Goal: Task Accomplishment & Management: Manage account settings

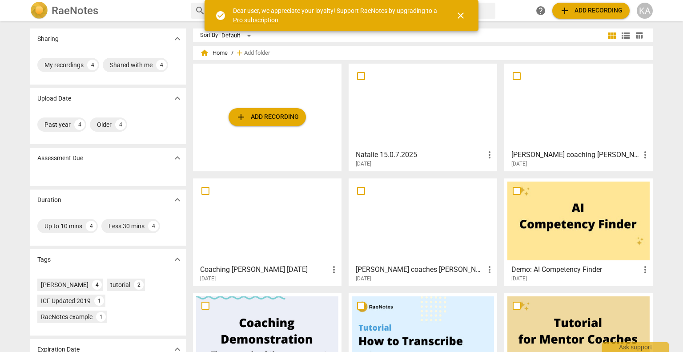
click at [597, 12] on span "add Add recording" at bounding box center [590, 10] width 63 height 11
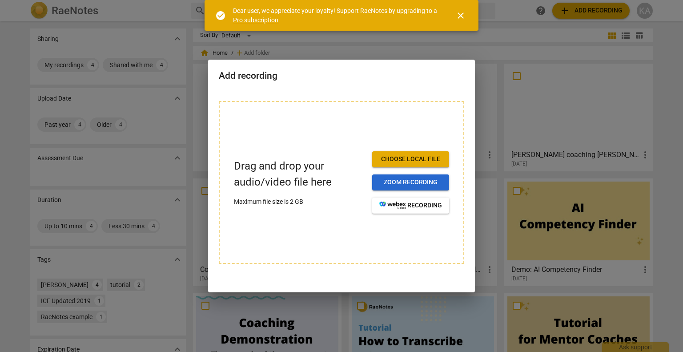
click at [416, 183] on span "Zoom recording" at bounding box center [410, 182] width 63 height 9
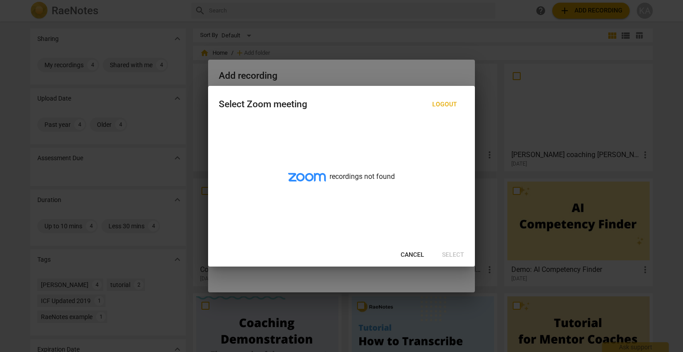
click at [412, 252] on span "Cancel" at bounding box center [412, 254] width 24 height 9
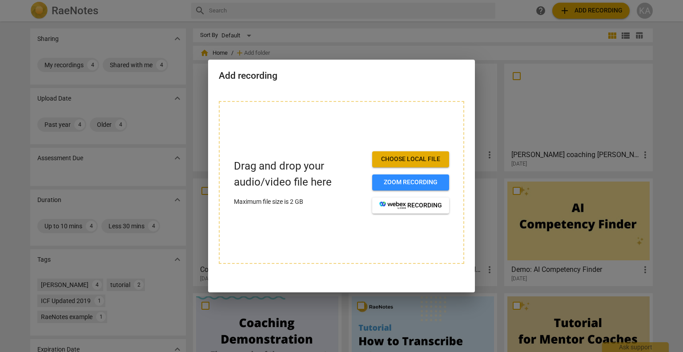
click at [526, 84] on div at bounding box center [341, 176] width 683 height 352
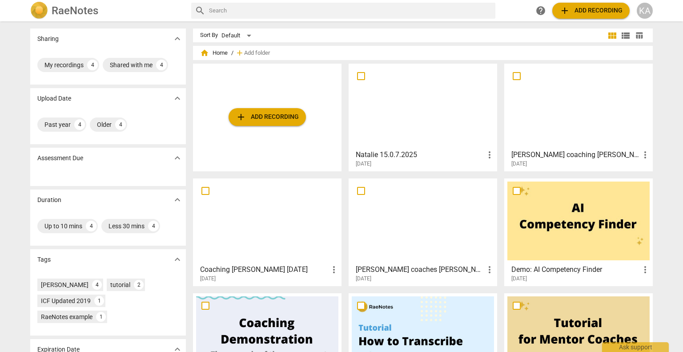
click at [644, 5] on div "KA" at bounding box center [644, 11] width 16 height 16
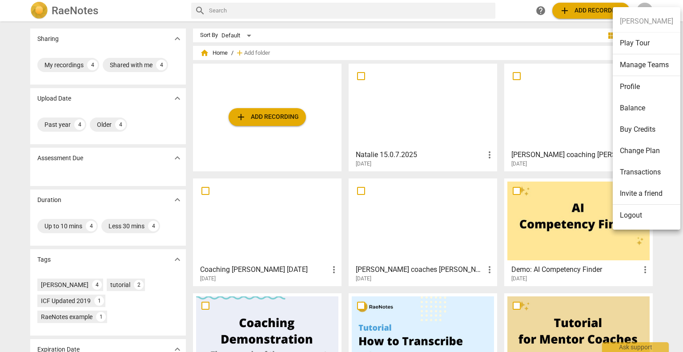
click at [635, 85] on li "Profile" at bounding box center [646, 86] width 68 height 21
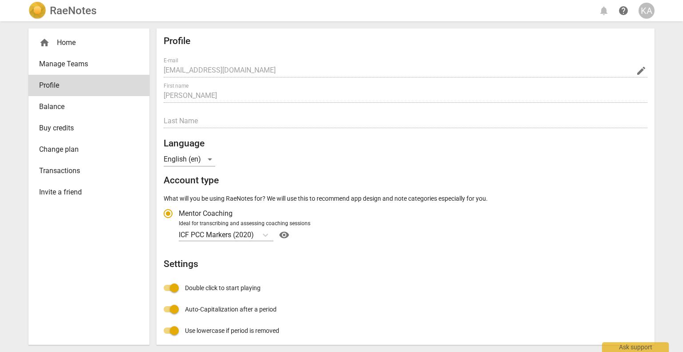
radio input "false"
click at [90, 60] on span "Manage Teams" at bounding box center [85, 64] width 92 height 11
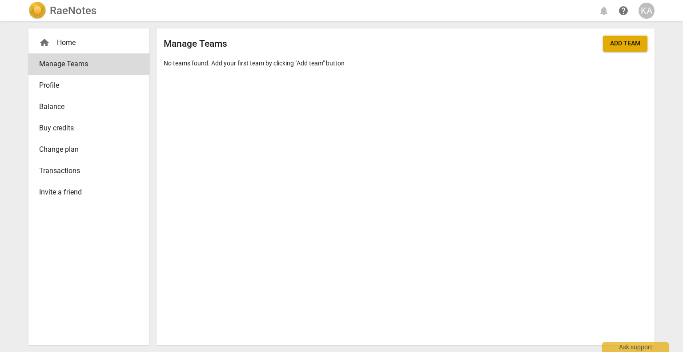
click at [50, 103] on span "Balance" at bounding box center [85, 106] width 92 height 11
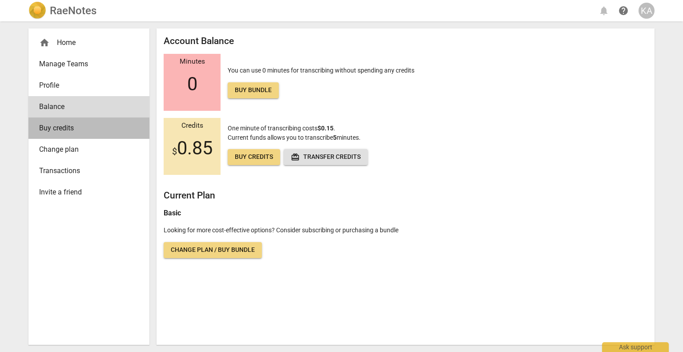
click at [65, 136] on link "Buy credits" at bounding box center [88, 127] width 121 height 21
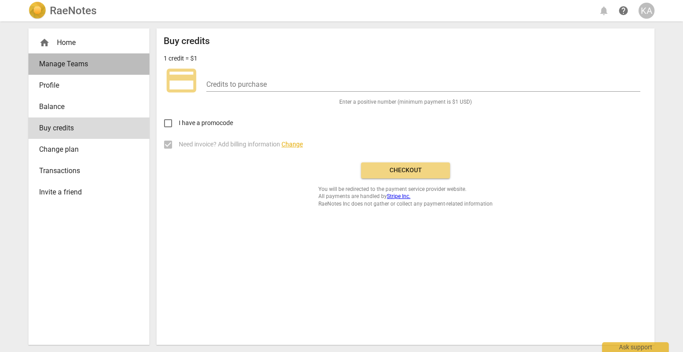
click at [72, 65] on span "Manage Teams" at bounding box center [85, 64] width 92 height 11
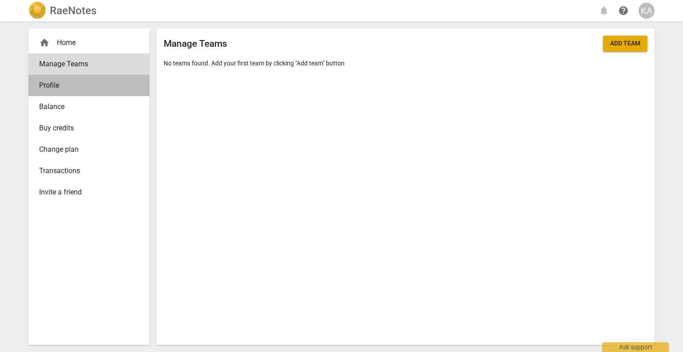
click at [46, 80] on span "Profile" at bounding box center [85, 85] width 92 height 11
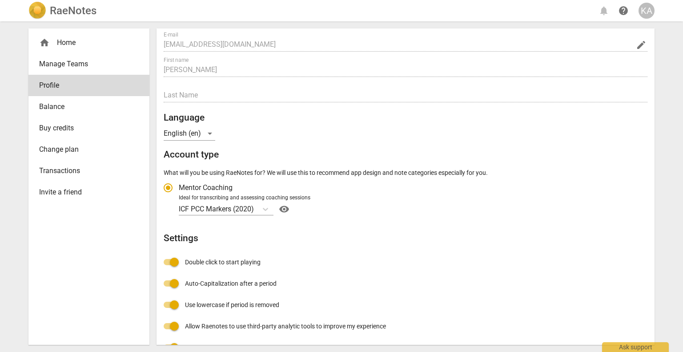
scroll to position [89, 0]
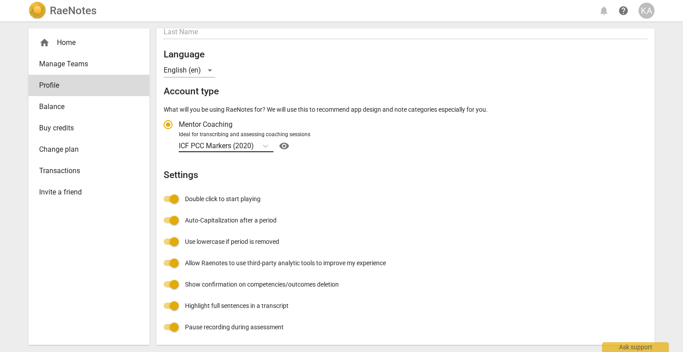
click at [224, 143] on p "ICF PCC Markers (2020)" at bounding box center [216, 145] width 75 height 10
click at [0, 0] on input "Ideal for transcribing and assessing coaching sessions ICF PCC Markers (2020) v…" at bounding box center [0, 0] width 0 height 0
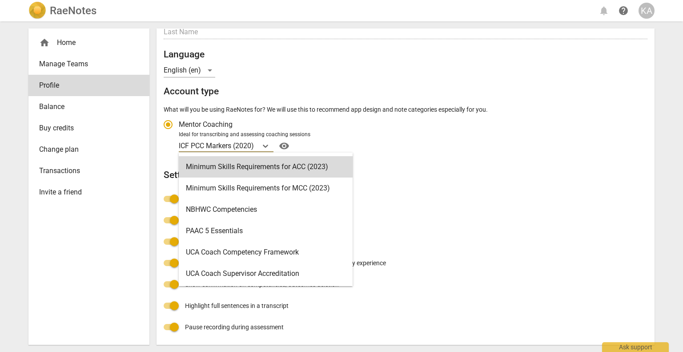
scroll to position [167, 0]
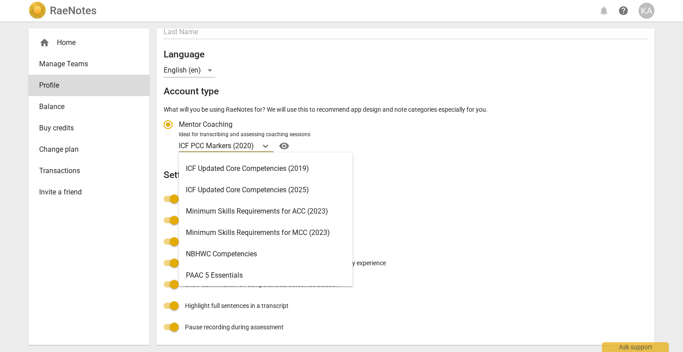
click at [318, 197] on div "ICF Updated Core Competencies (2025)" at bounding box center [266, 189] width 174 height 21
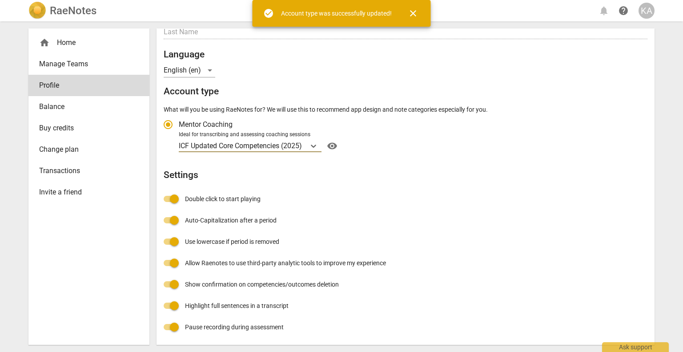
radio input "false"
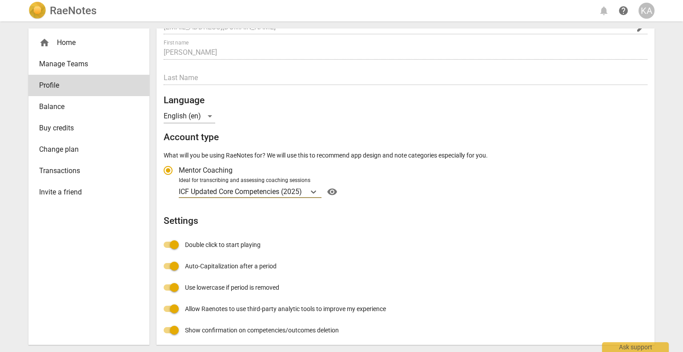
scroll to position [0, 0]
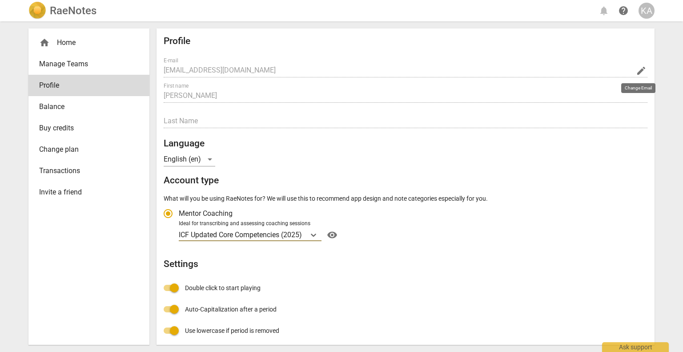
click at [643, 67] on span "edit" at bounding box center [641, 70] width 11 height 11
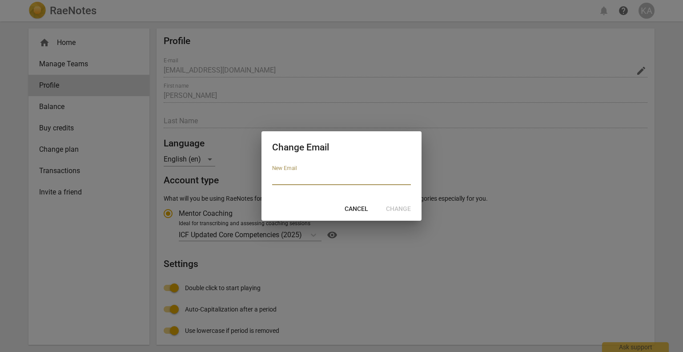
click at [327, 177] on input "email" at bounding box center [341, 178] width 139 height 13
type input "kathleen@thinkkinetic.co.uk"
click at [402, 206] on span "Change" at bounding box center [398, 208] width 25 height 9
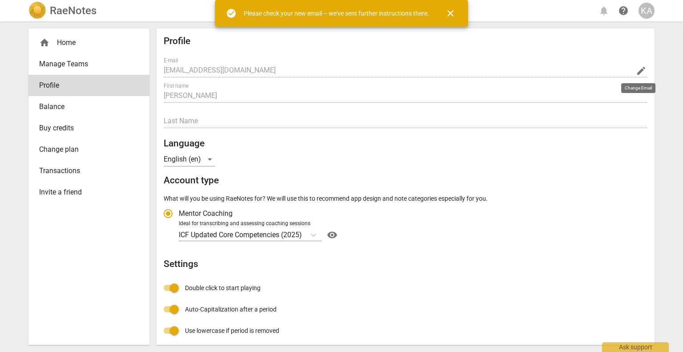
click at [464, 351] on div "home Home Manage Teams Profile Balance Buy credits Change plan Transactions Inv…" at bounding box center [341, 186] width 640 height 330
